Goal: Communication & Community: Answer question/provide support

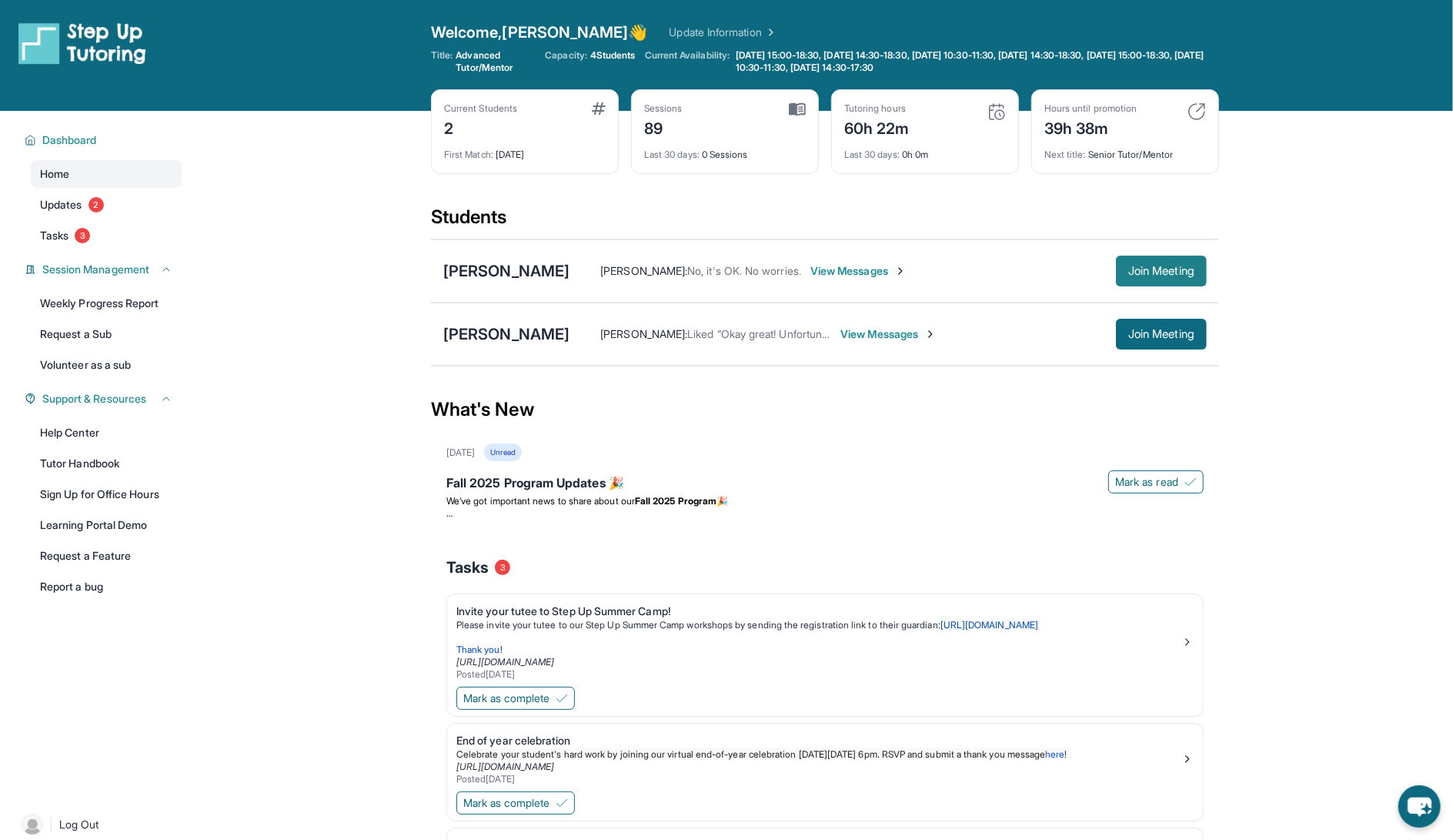
click at [1159, 268] on span "Join Meeting" at bounding box center [1161, 271] width 66 height 9
click at [849, 260] on div "Alba Hernandez-Moreno : No, it's OK. No worries. View Messages Join Meeting" at bounding box center [889, 271] width 637 height 31
click at [852, 273] on span "View Messages" at bounding box center [858, 271] width 97 height 16
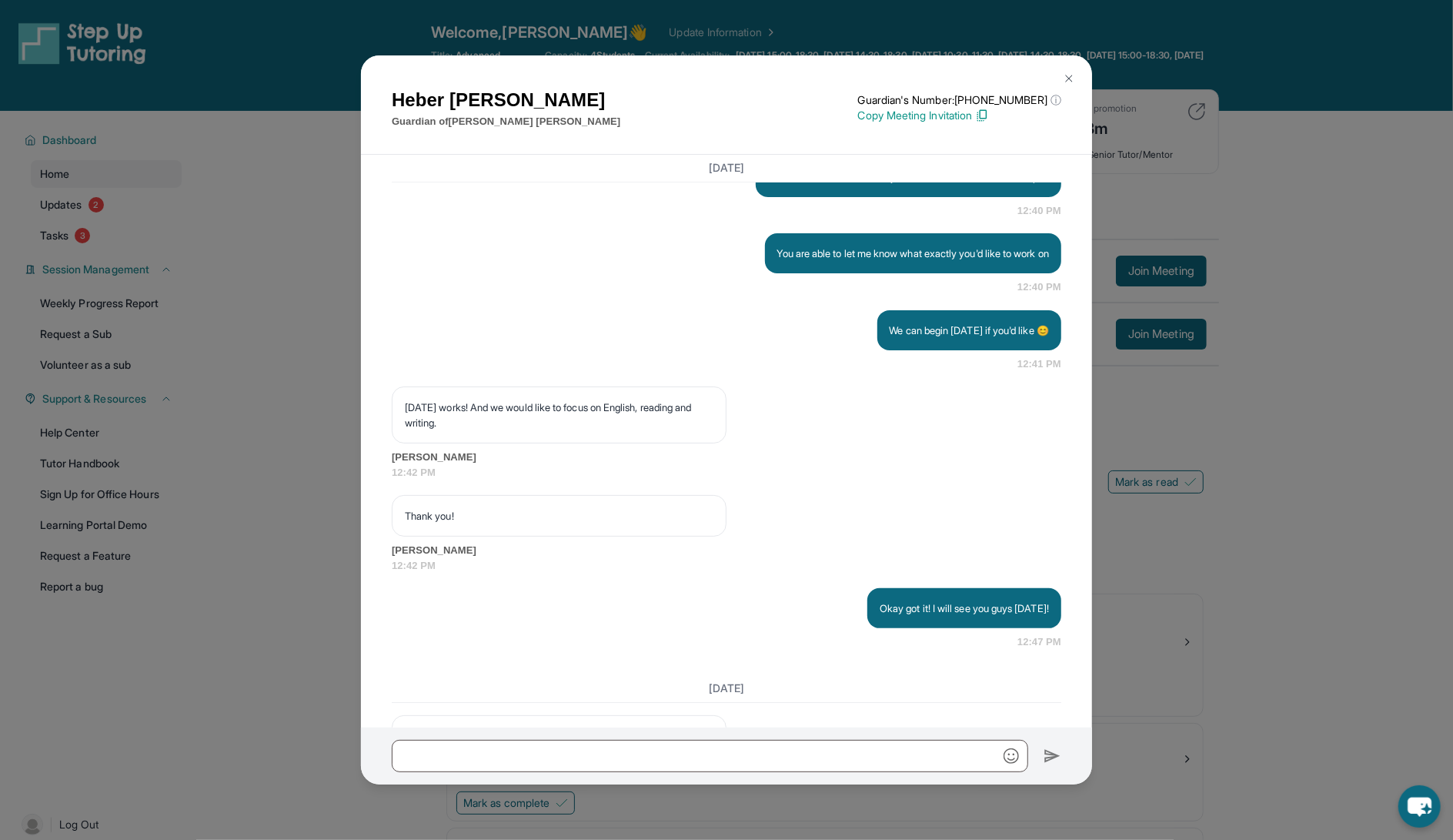
scroll to position [2473, 0]
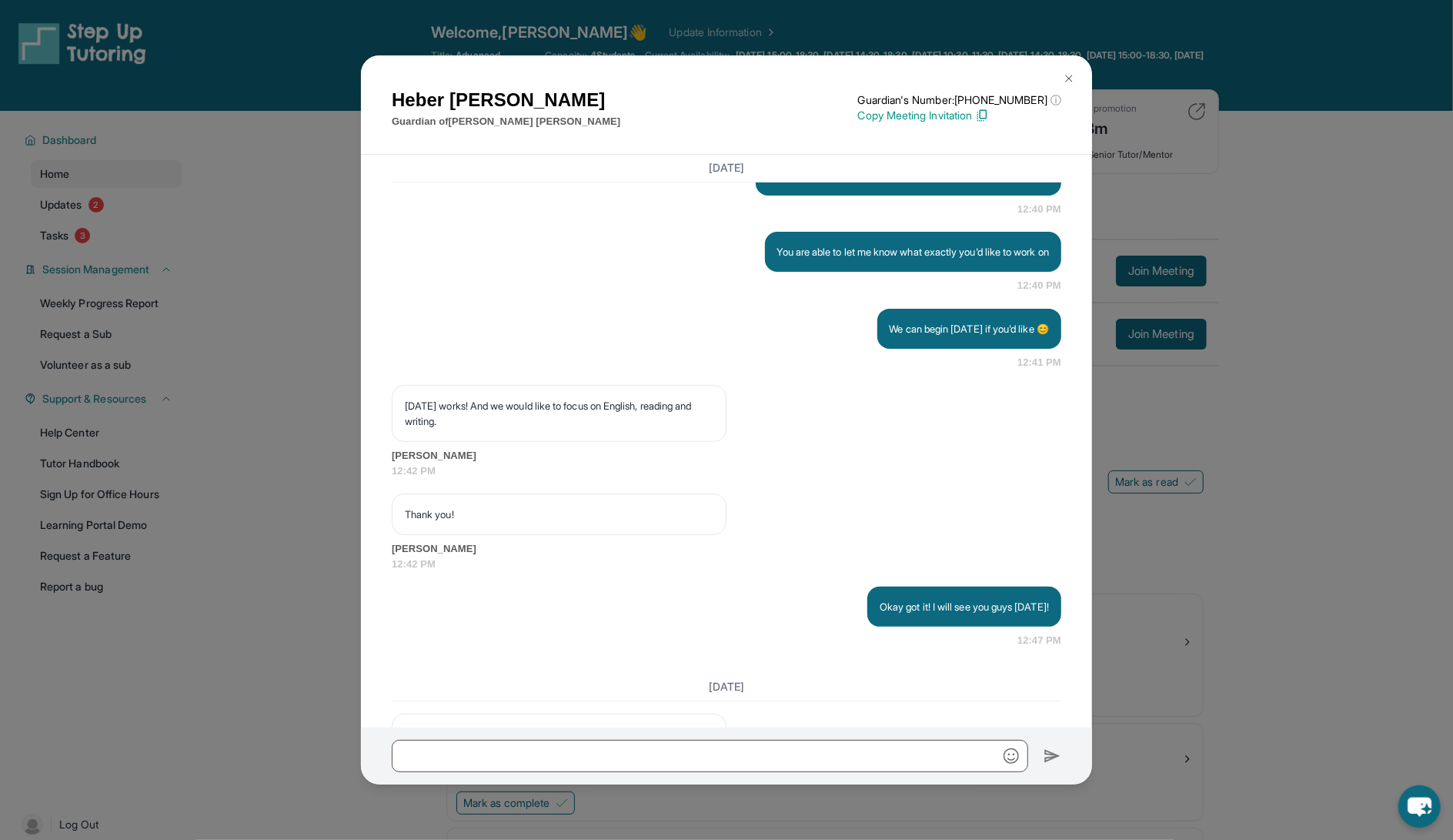
click at [323, 363] on div "Heber Rosa Guardian of Nathan Rosa Guardian's Number: +12672142086 ⓘ This isn't…" at bounding box center [726, 420] width 1453 height 840
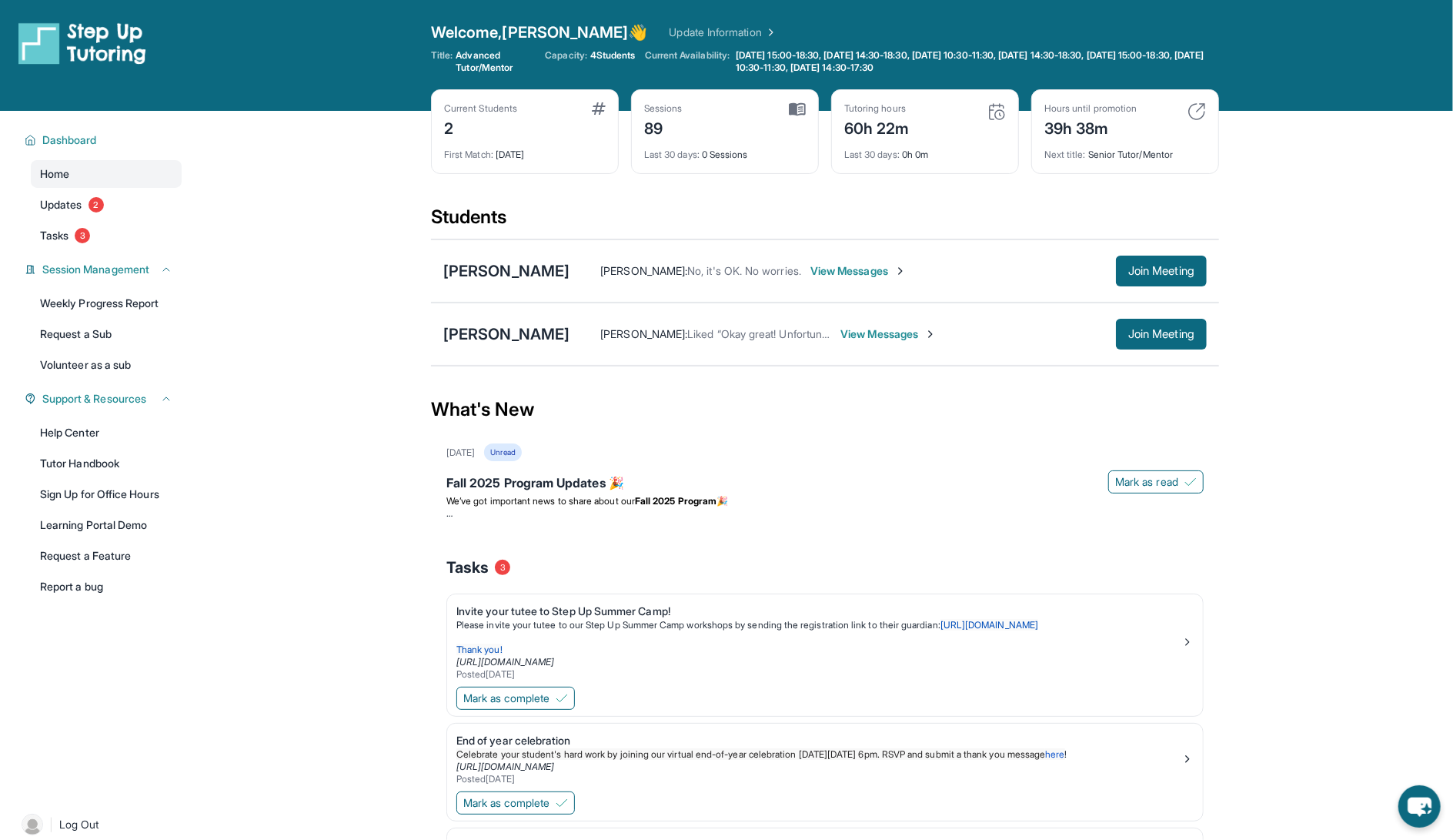
click at [838, 270] on span "View Messages" at bounding box center [858, 271] width 97 height 16
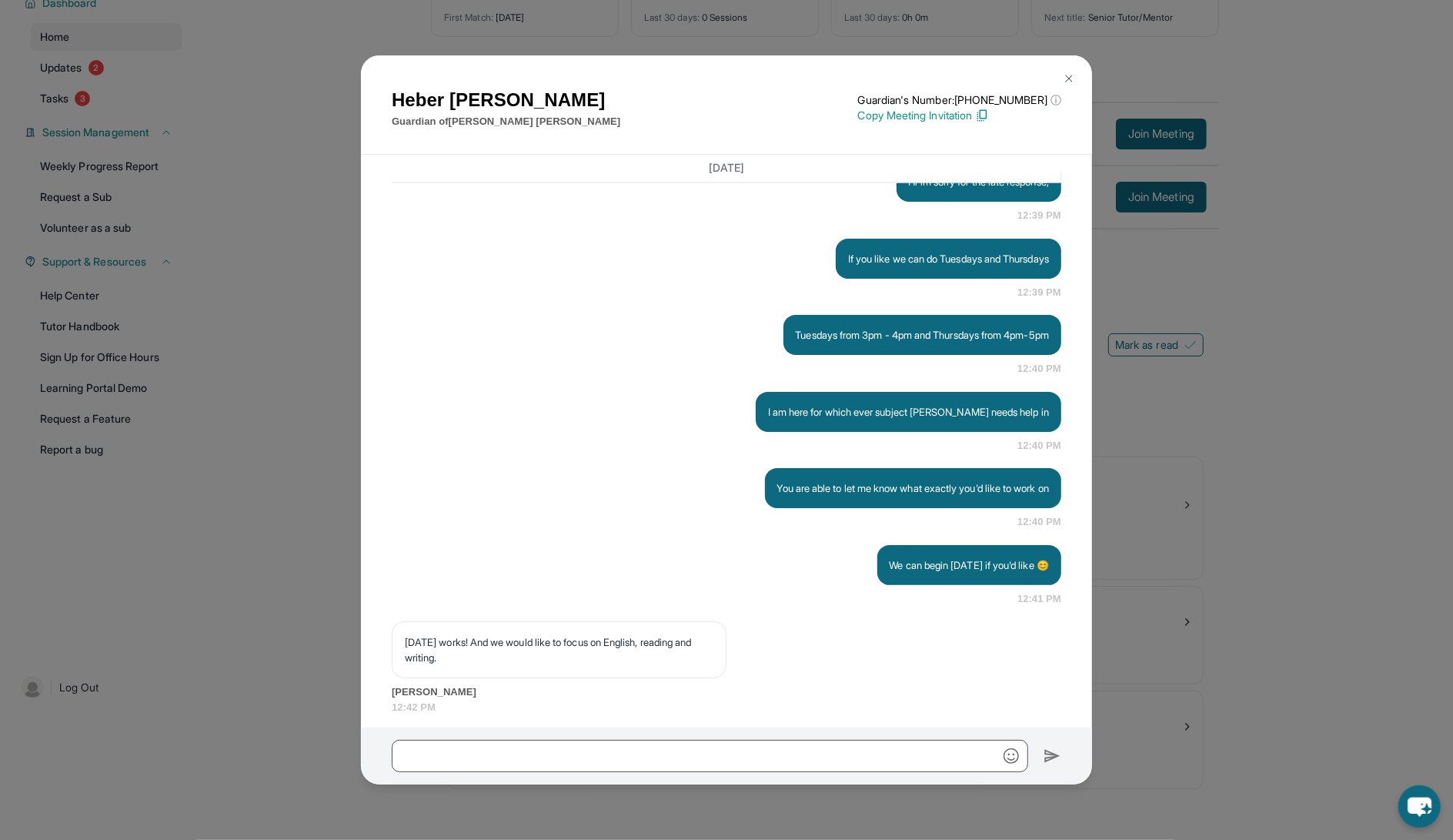
scroll to position [2061, 0]
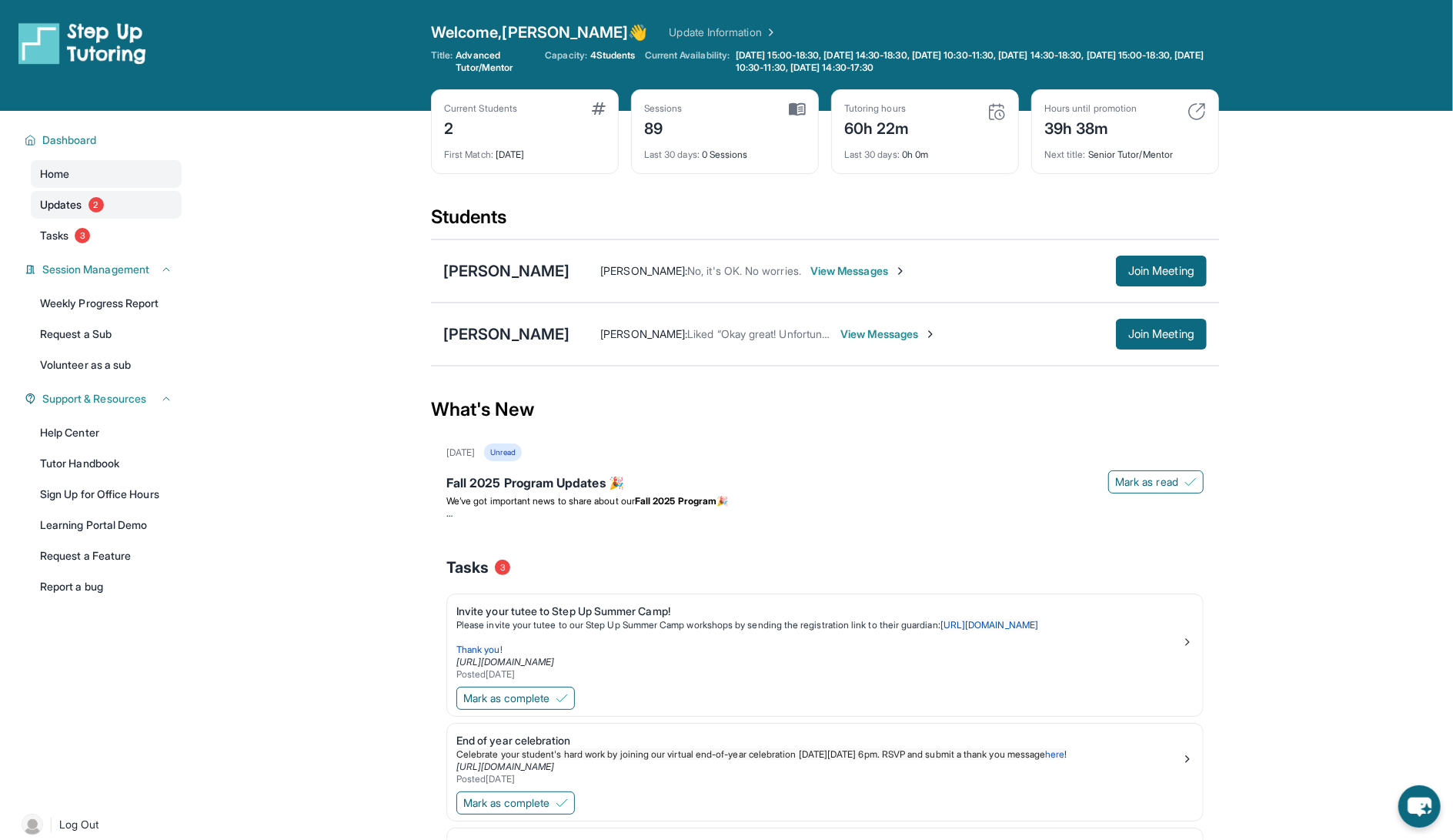
click at [124, 210] on link "Updates 2" at bounding box center [106, 204] width 151 height 27
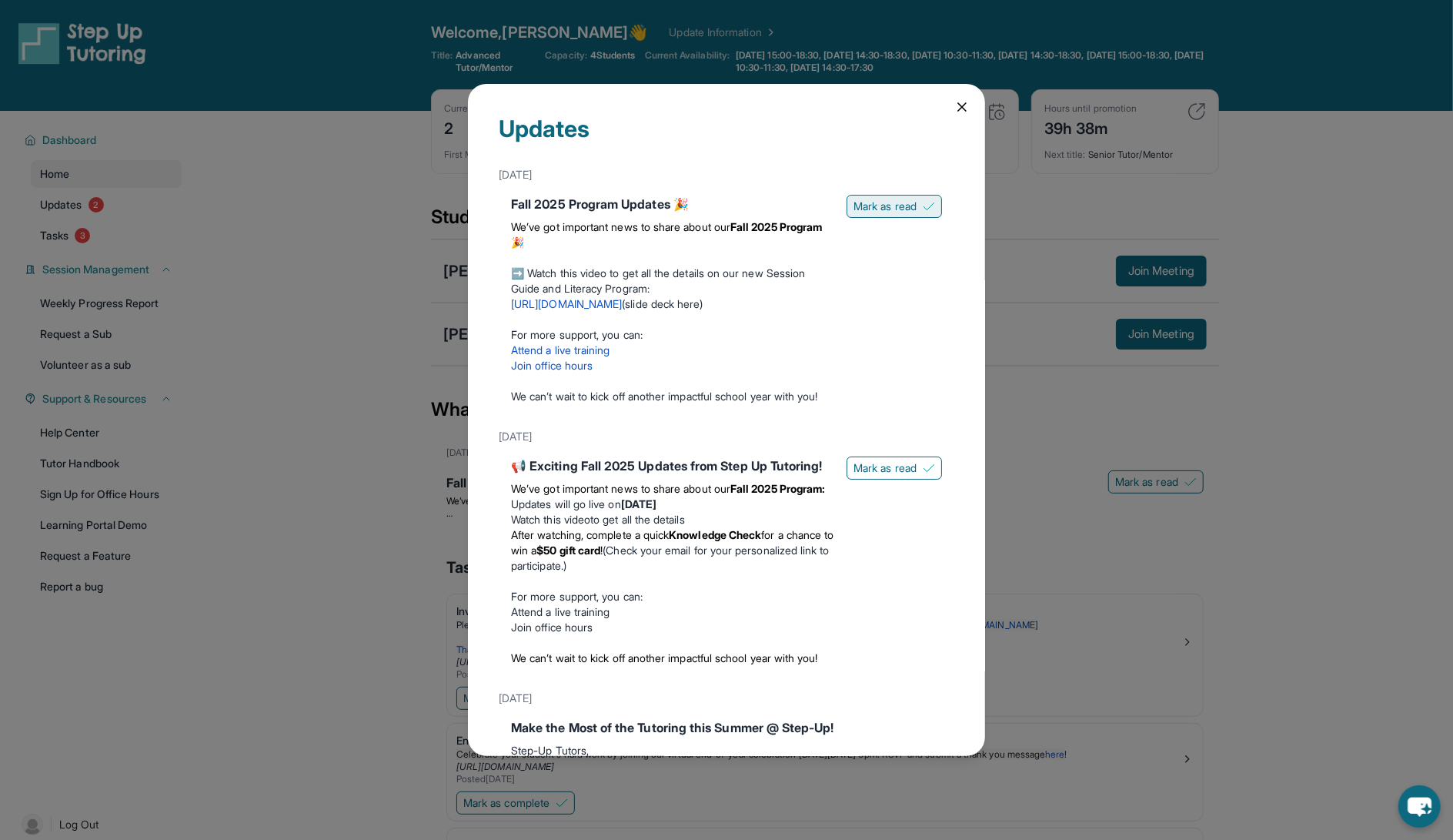
click at [887, 203] on span "Mark as read" at bounding box center [885, 206] width 63 height 16
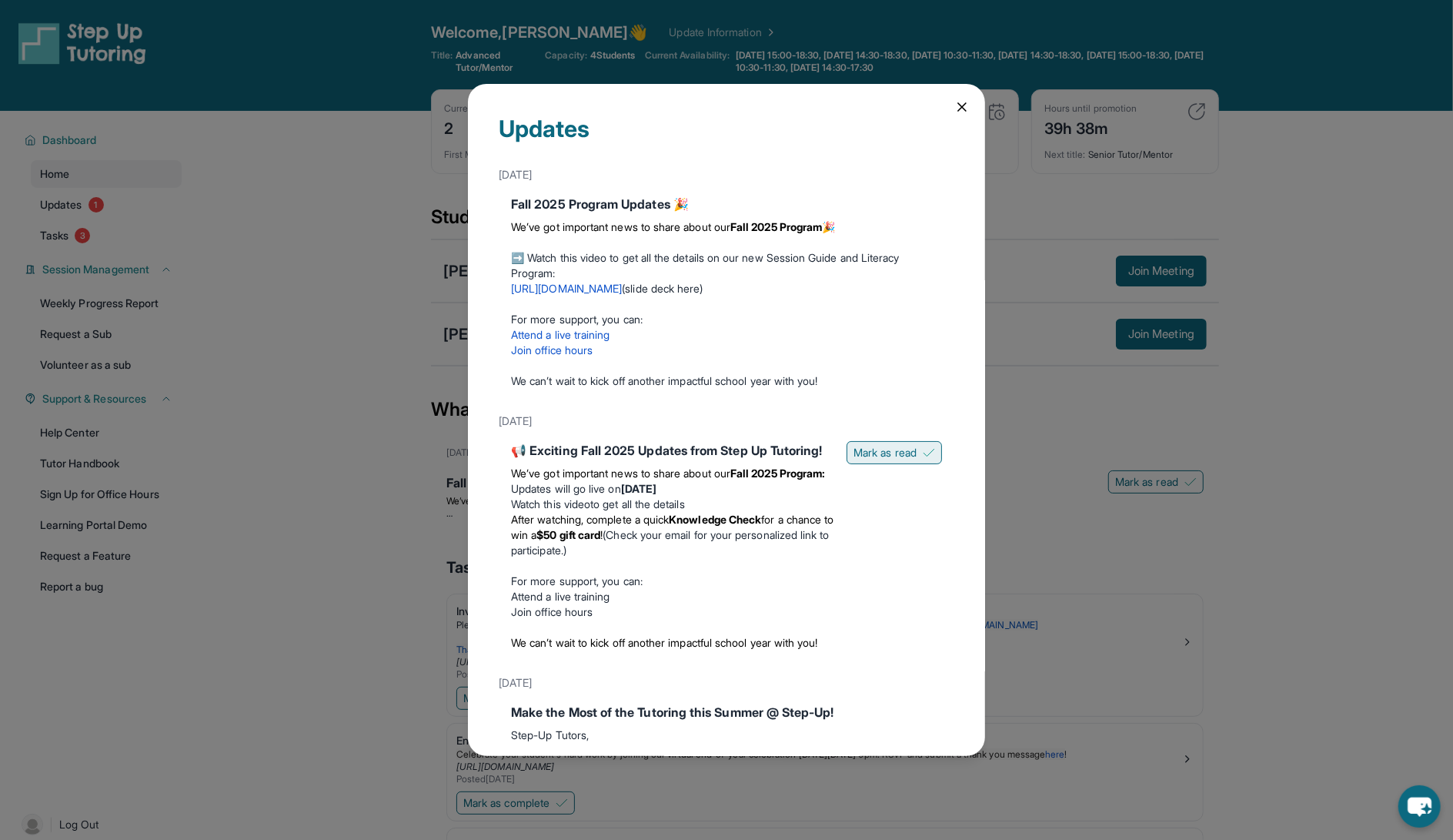
click at [894, 453] on span "Mark as read" at bounding box center [885, 453] width 63 height 16
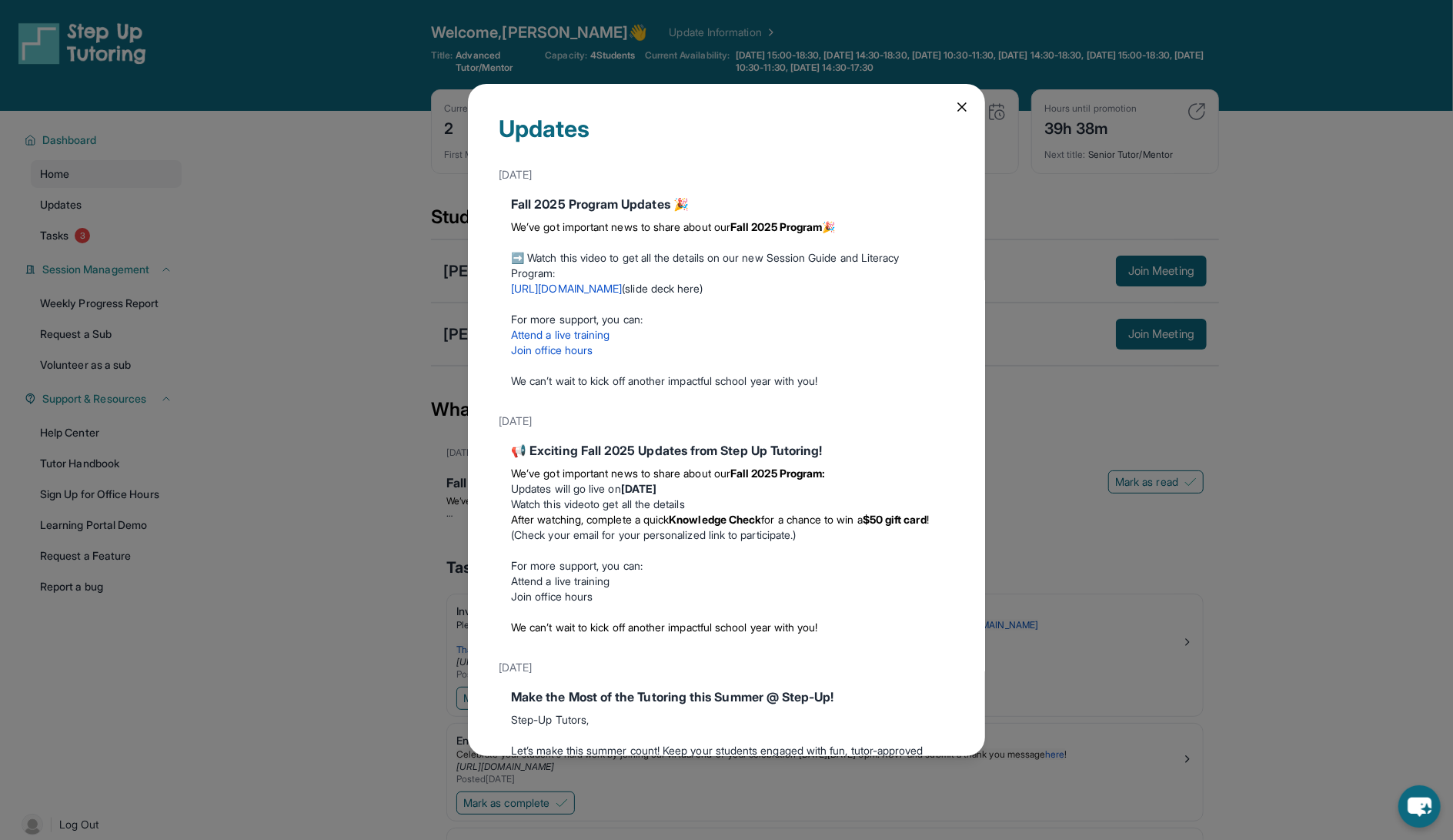
click at [964, 108] on icon at bounding box center [962, 107] width 8 height 8
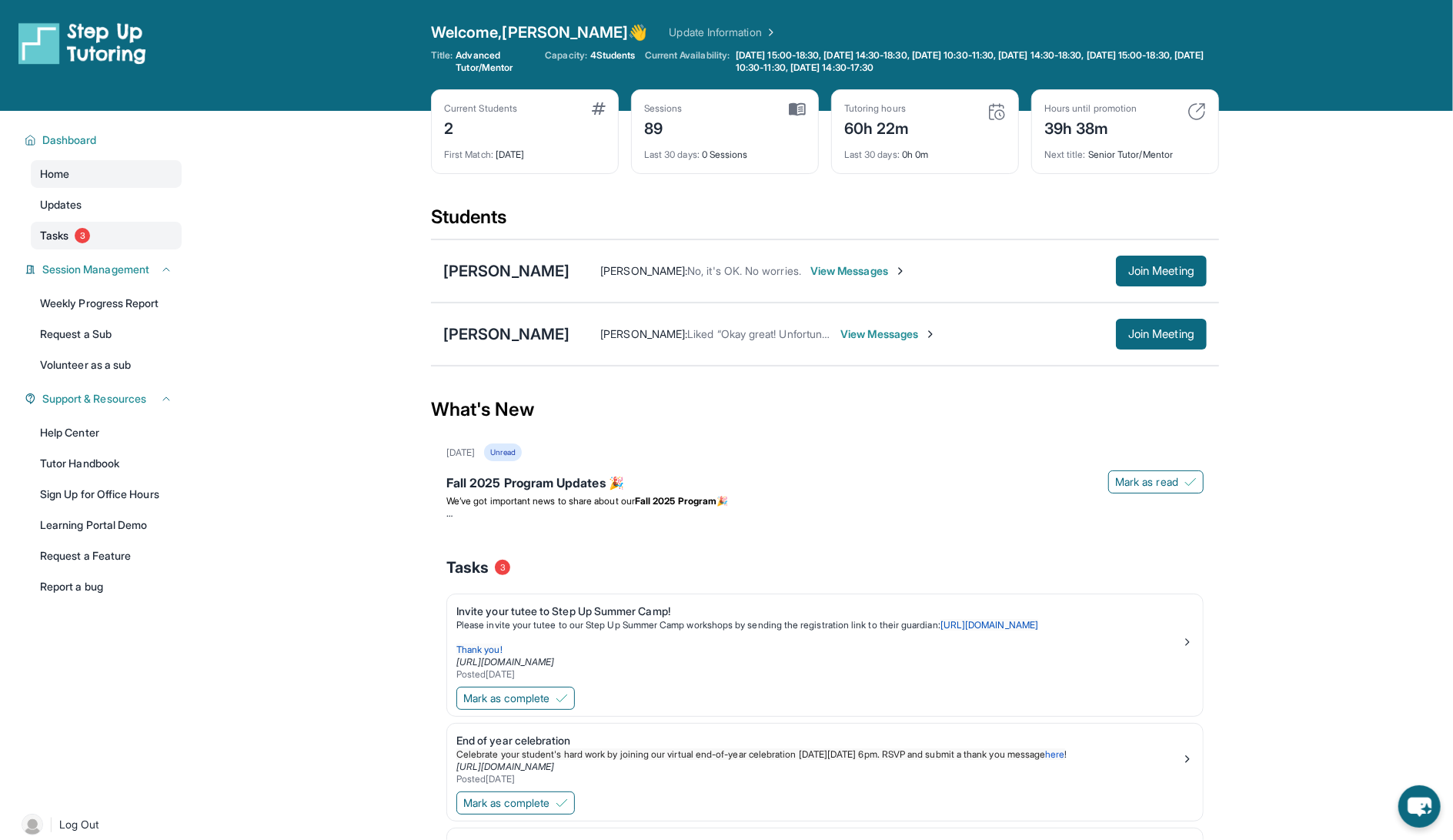
click at [71, 244] on link "Tasks 3" at bounding box center [106, 235] width 151 height 27
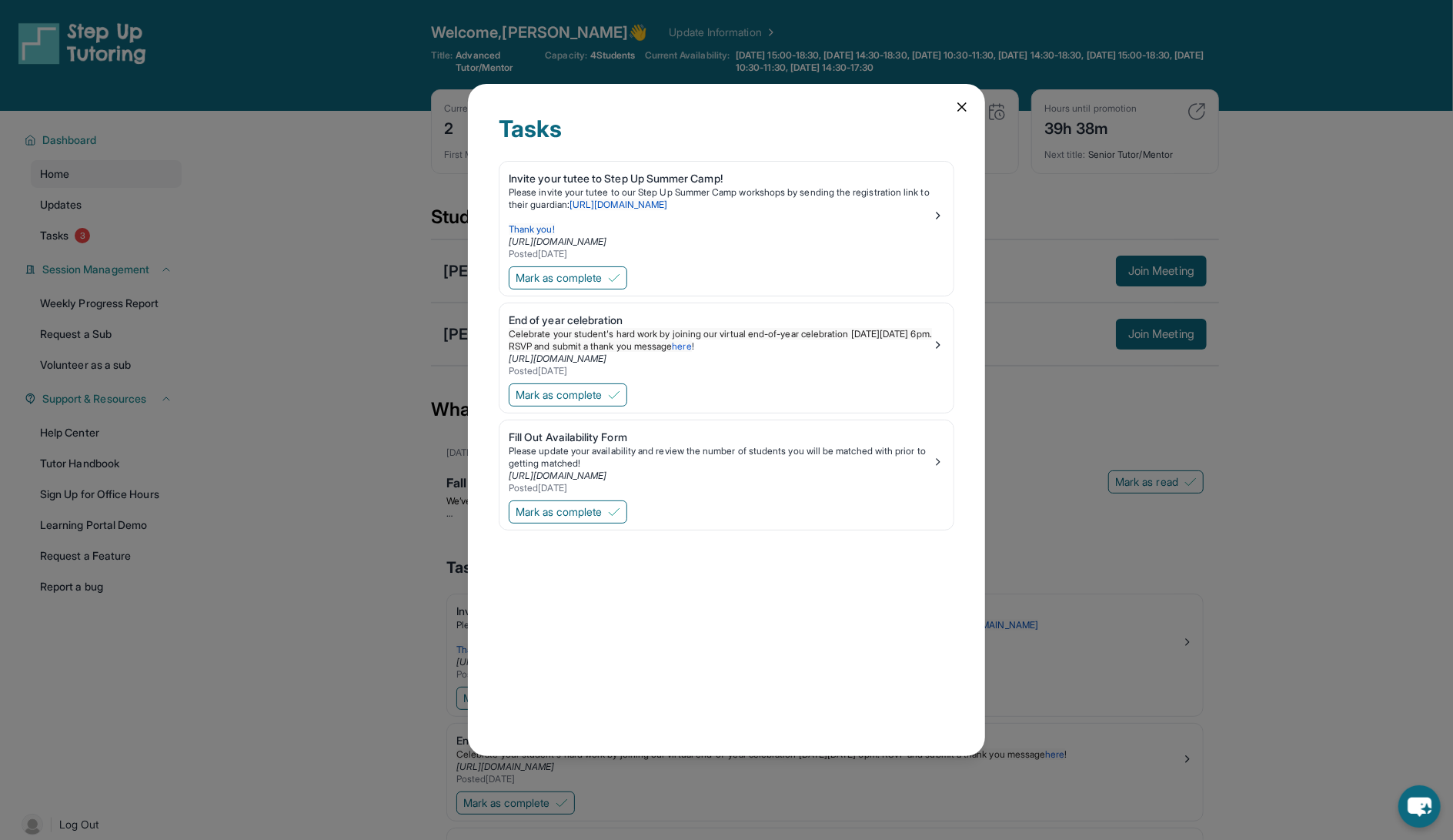
click at [964, 112] on icon at bounding box center [962, 107] width 16 height 16
